Goal: Information Seeking & Learning: Learn about a topic

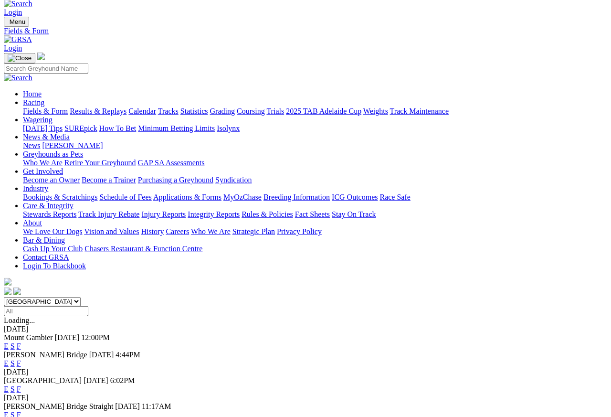
scroll to position [15, 0]
click at [21, 341] on link "F" at bounding box center [19, 345] width 4 height 8
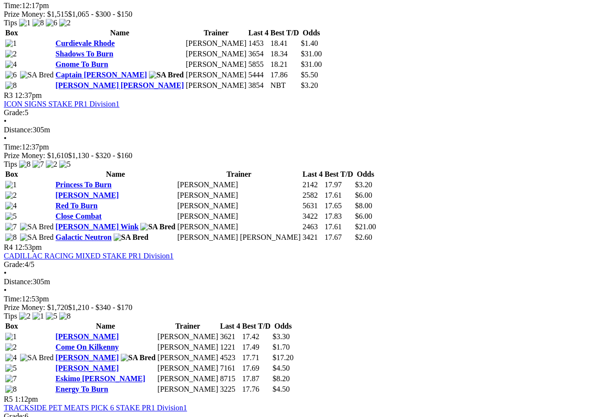
scroll to position [688, 0]
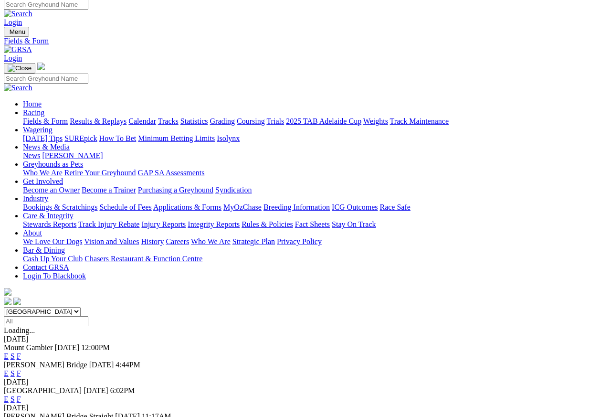
scroll to position [4, 0]
click at [21, 369] on link "F" at bounding box center [19, 373] width 4 height 8
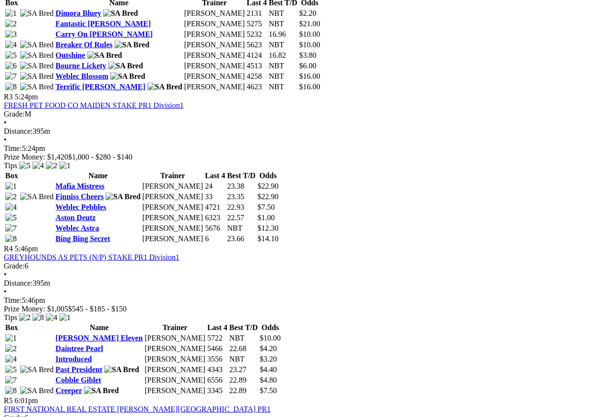
scroll to position [738, 0]
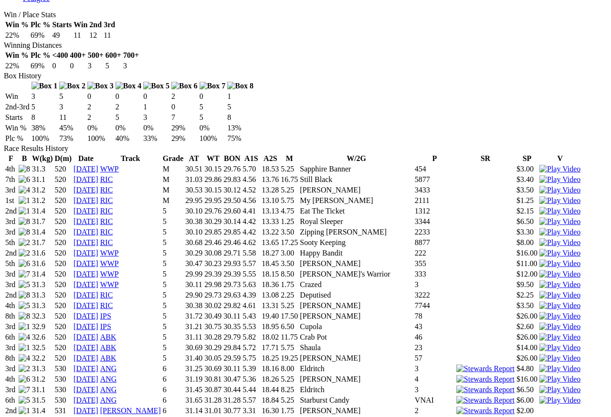
scroll to position [554, 0]
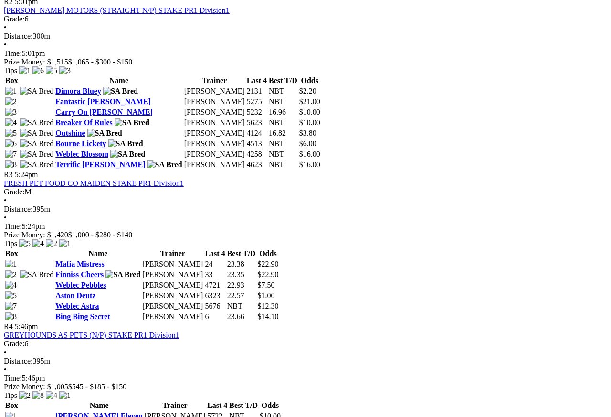
scroll to position [652, 0]
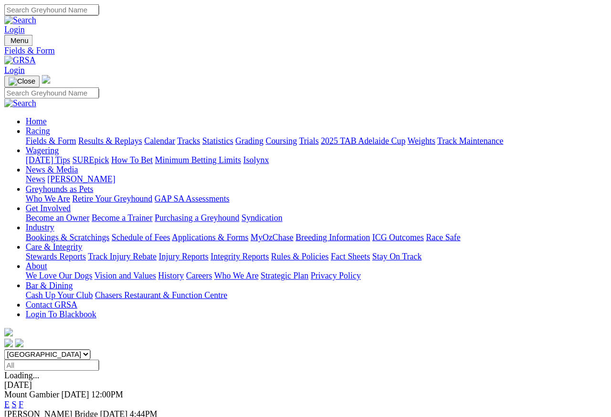
scroll to position [4, 0]
